Goal: Information Seeking & Learning: Find specific fact

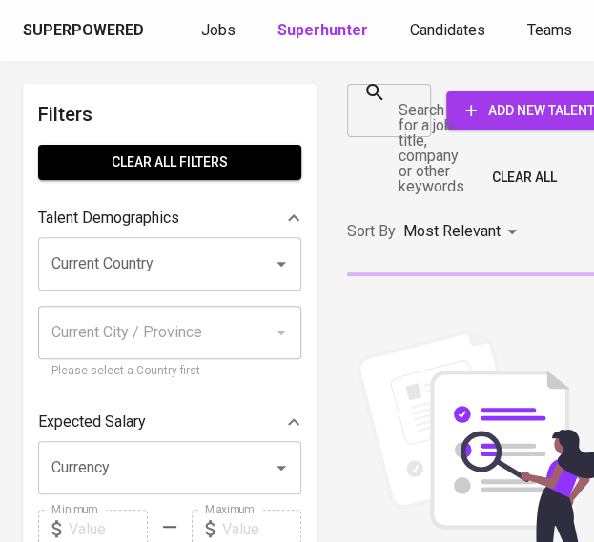
click at [394, 117] on div "Search for a job title, company or other keywords" at bounding box center [389, 110] width 84 height 53
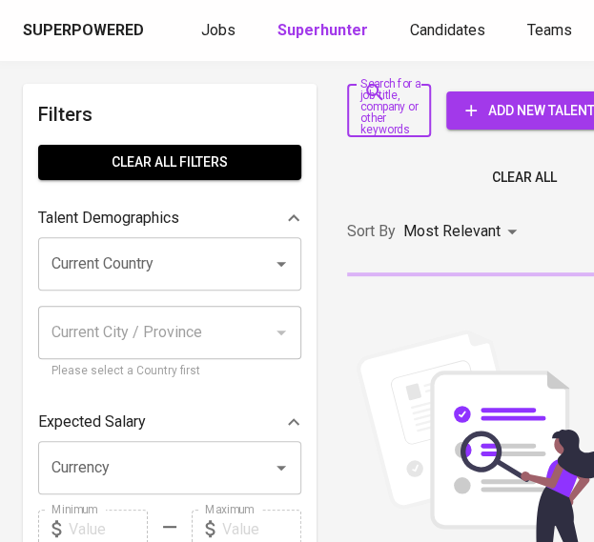
paste input "[EMAIL_ADDRESS][DOMAIN_NAME]"
type input "[EMAIL_ADDRESS][DOMAIN_NAME]"
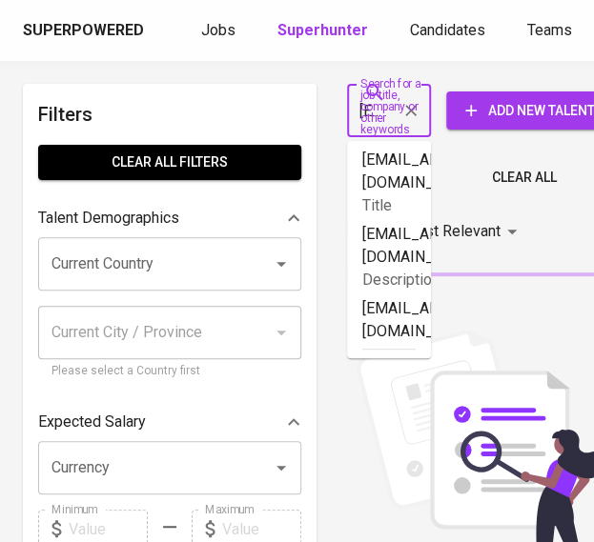
scroll to position [0, 133]
click at [559, 261] on div "Sort By Most Relevant MOST_RELEVANT" at bounding box center [481, 232] width 290 height 58
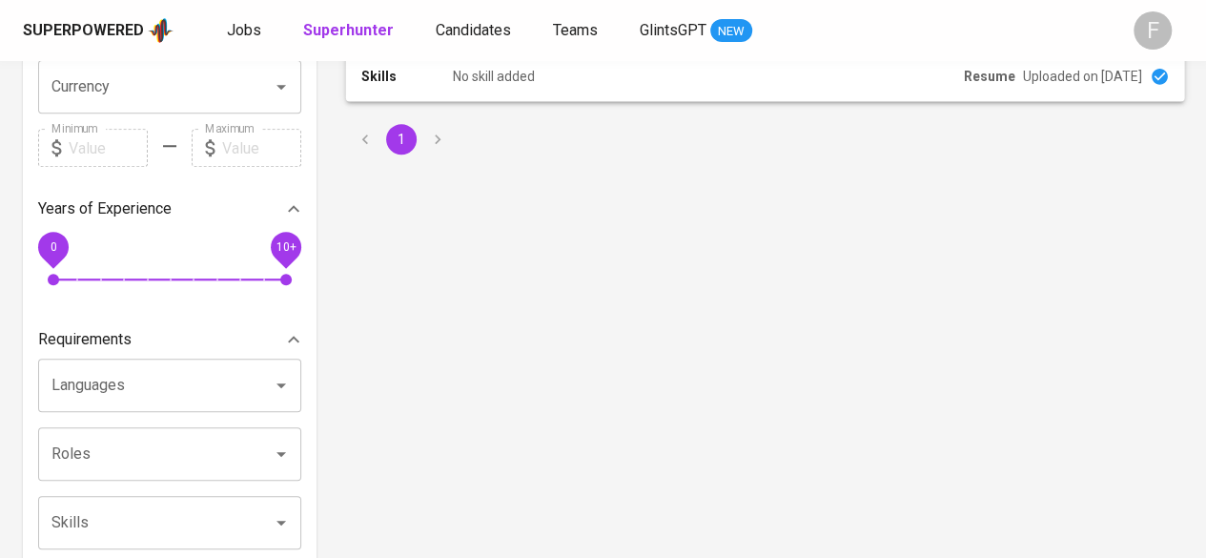
scroll to position [95, 0]
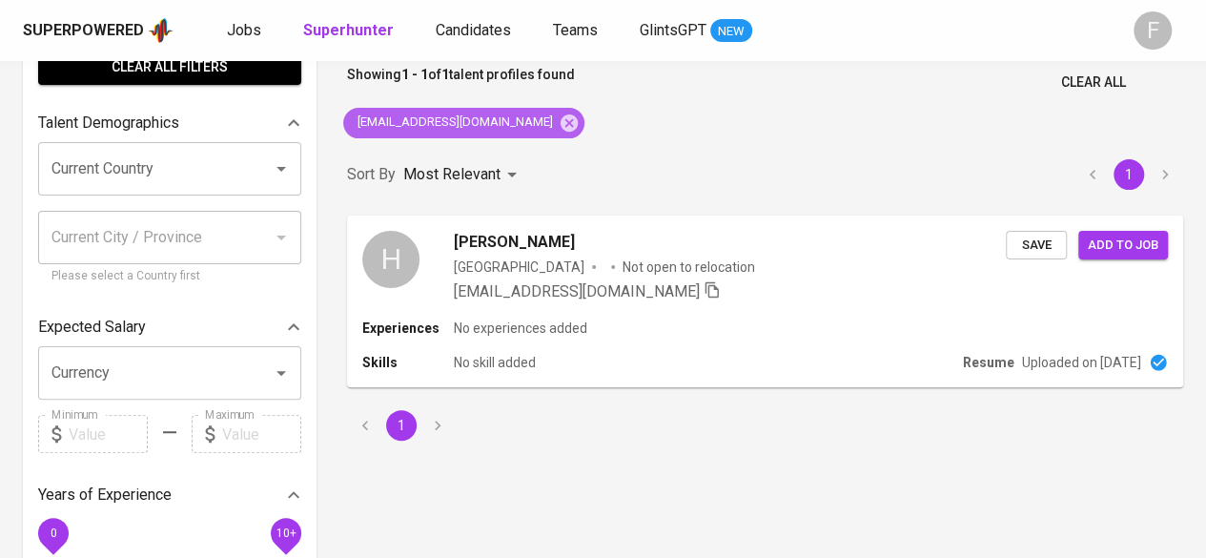
click at [561, 119] on icon at bounding box center [569, 121] width 17 height 17
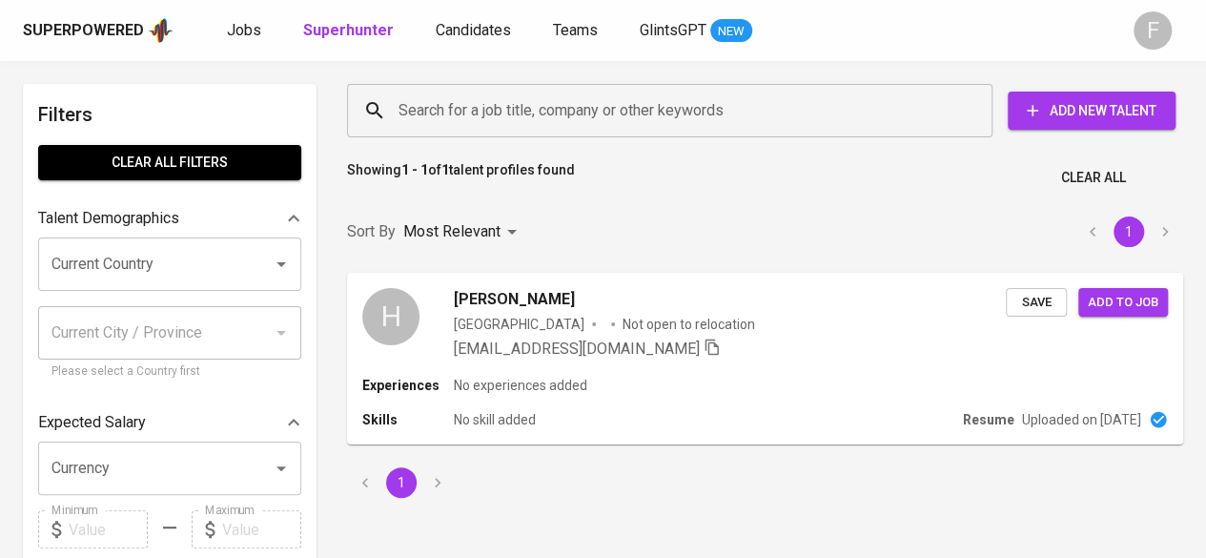
click at [581, 106] on input "Search for a job title, company or other keywords" at bounding box center [674, 110] width 561 height 36
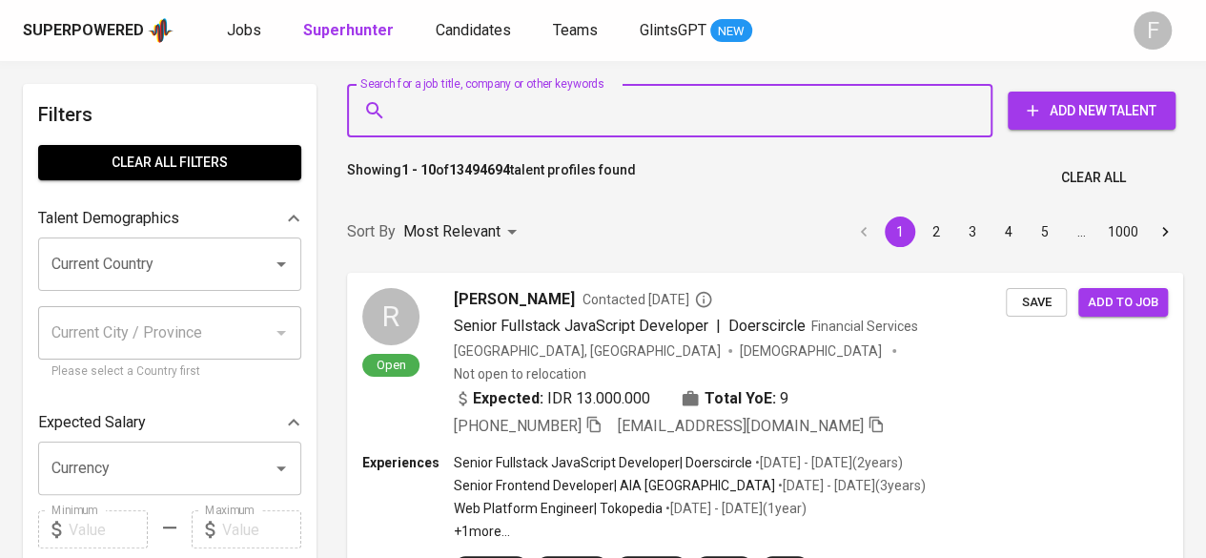
paste input "Miftach Ansari"
type input "Miftach Ansari"
